Goal: Find specific page/section: Find specific page/section

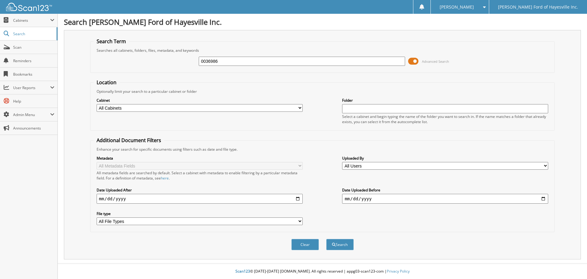
type input "0036986"
click at [326, 238] on button "Search" at bounding box center [340, 243] width 28 height 11
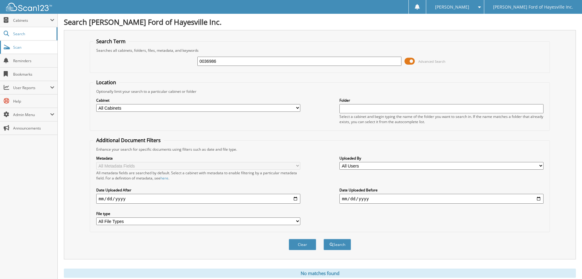
click at [18, 48] on span "Scan" at bounding box center [33, 47] width 41 height 5
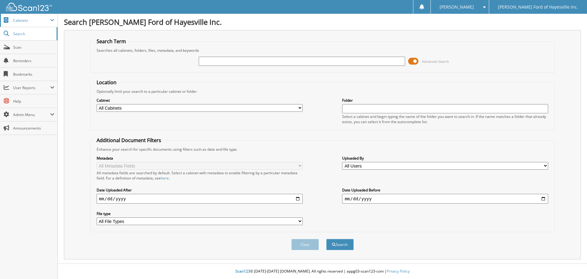
click at [27, 26] on span "Cabinets" at bounding box center [28, 20] width 57 height 13
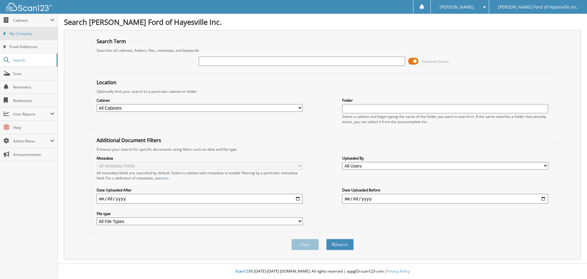
click at [28, 37] on link "My Company" at bounding box center [28, 33] width 57 height 13
